Goal: Find specific page/section: Find specific page/section

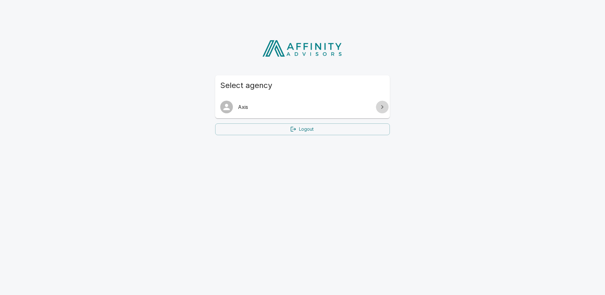
click at [382, 107] on icon at bounding box center [383, 107] width 8 height 8
